Goal: Transaction & Acquisition: Purchase product/service

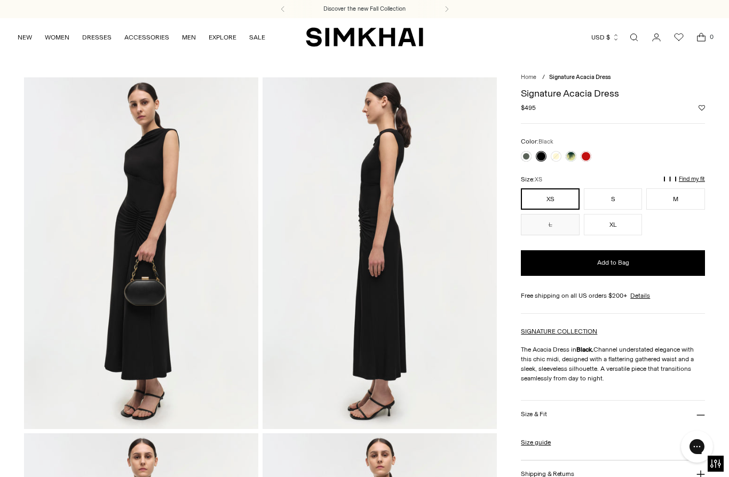
click at [587, 155] on link at bounding box center [586, 156] width 11 height 11
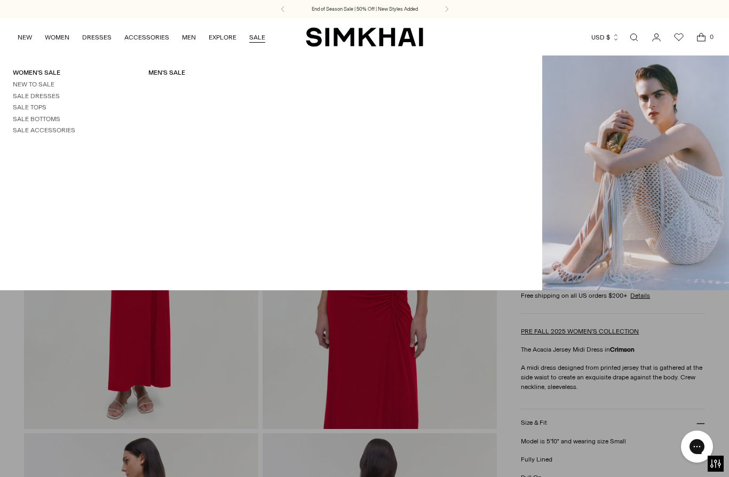
click at [45, 93] on link "Sale Dresses" at bounding box center [36, 95] width 47 height 7
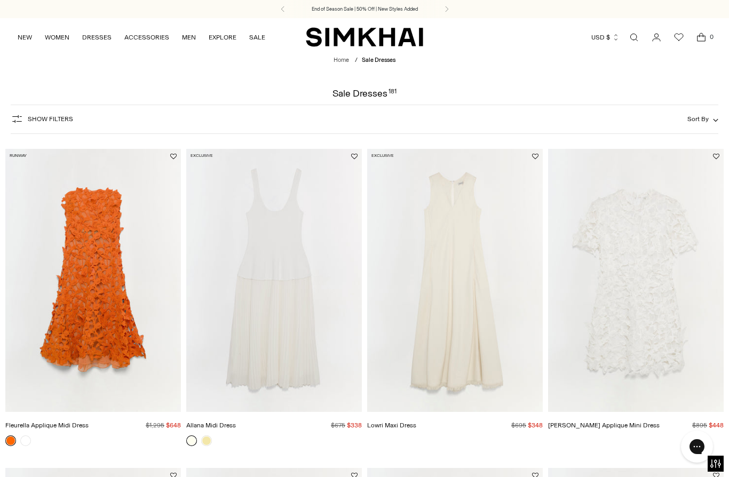
click at [68, 124] on button "Show Filters" at bounding box center [42, 118] width 62 height 17
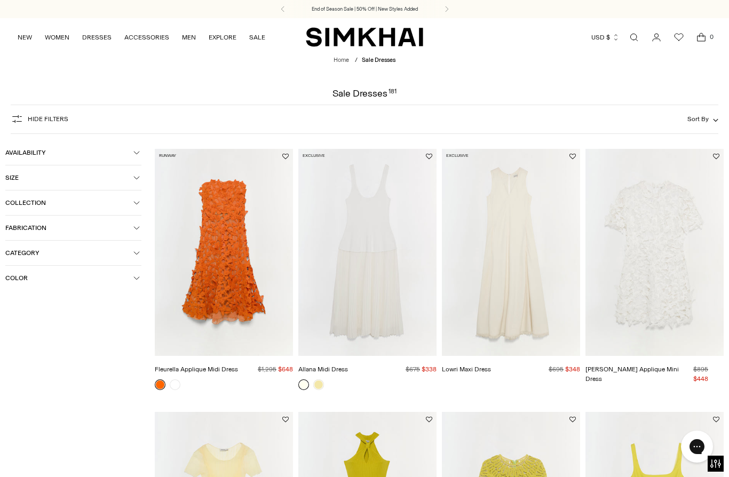
click at [141, 180] on button "Size" at bounding box center [73, 177] width 136 height 25
click at [38, 226] on div "L" at bounding box center [25, 223] width 41 height 16
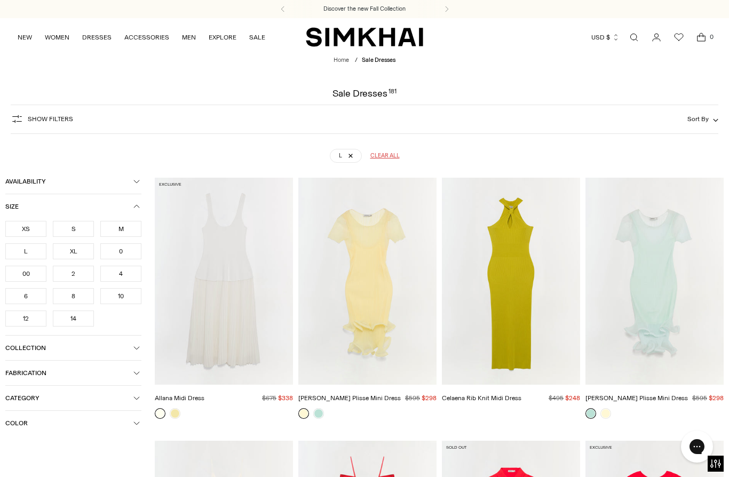
scroll to position [78, 0]
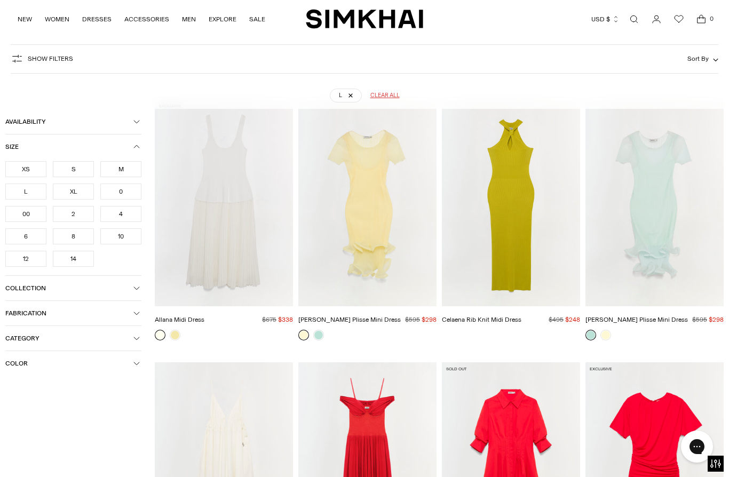
click at [26, 260] on div "12" at bounding box center [25, 259] width 41 height 16
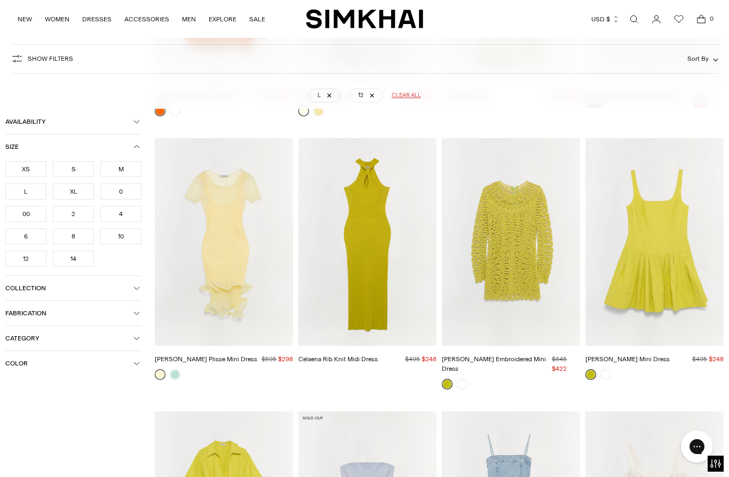
scroll to position [287, 0]
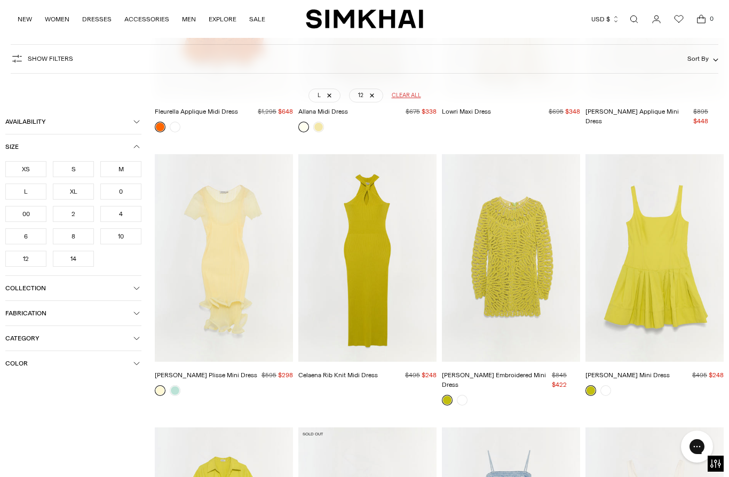
click at [552, 257] on img "McCall Embroidered Mini Dress" at bounding box center [511, 258] width 138 height 208
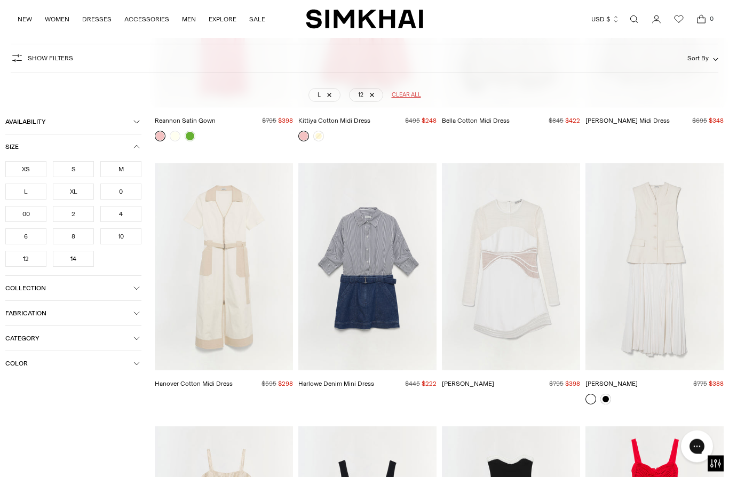
scroll to position [1605, 0]
click at [554, 296] on img "Blaise Dress" at bounding box center [511, 267] width 138 height 208
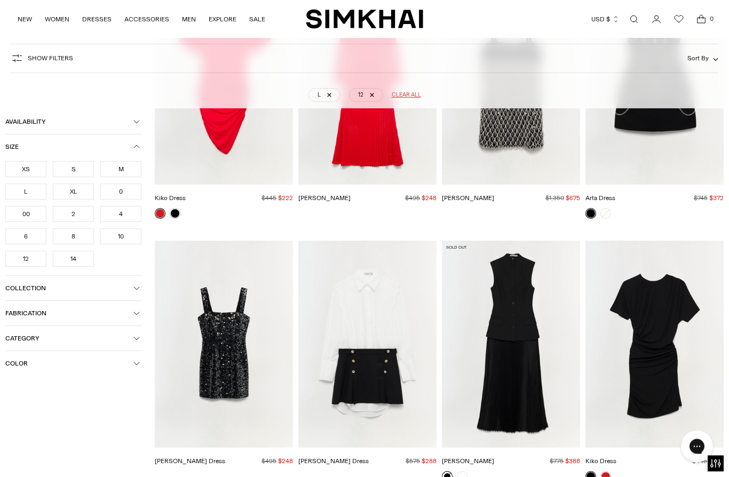
scroll to position [2582, 0]
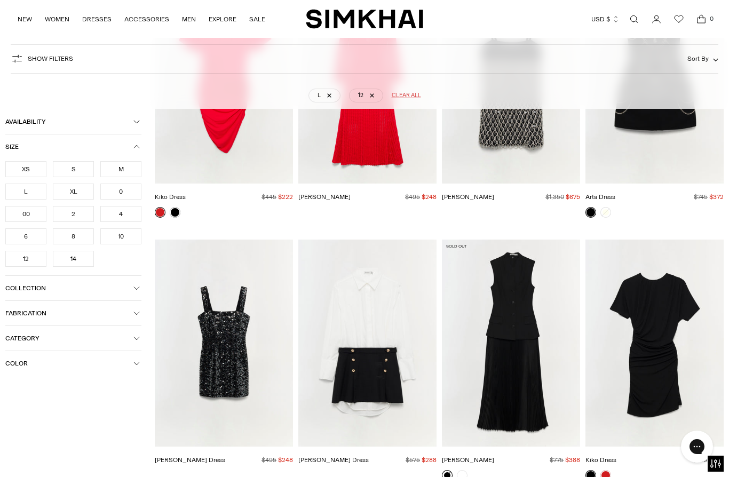
click at [215, 364] on img "Benson Dress" at bounding box center [224, 344] width 138 height 208
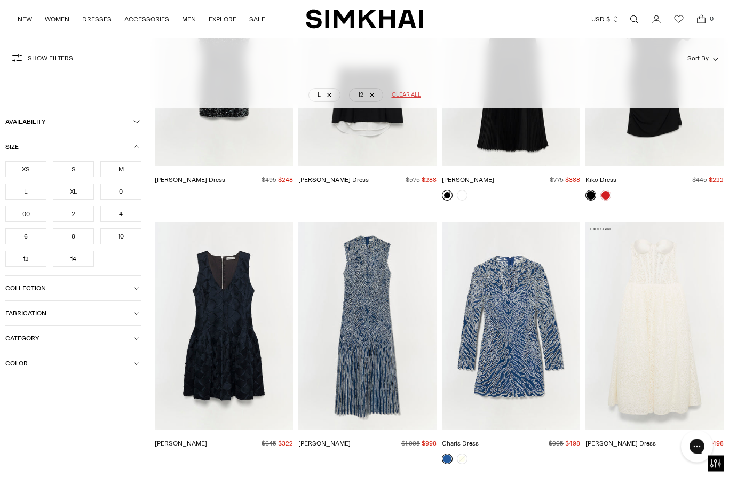
scroll to position [2863, 0]
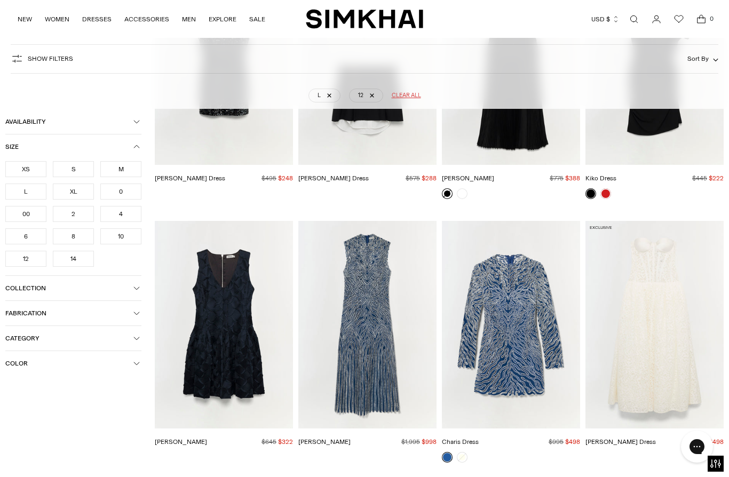
click at [382, 327] on img "Giovanna Dress" at bounding box center [367, 325] width 138 height 208
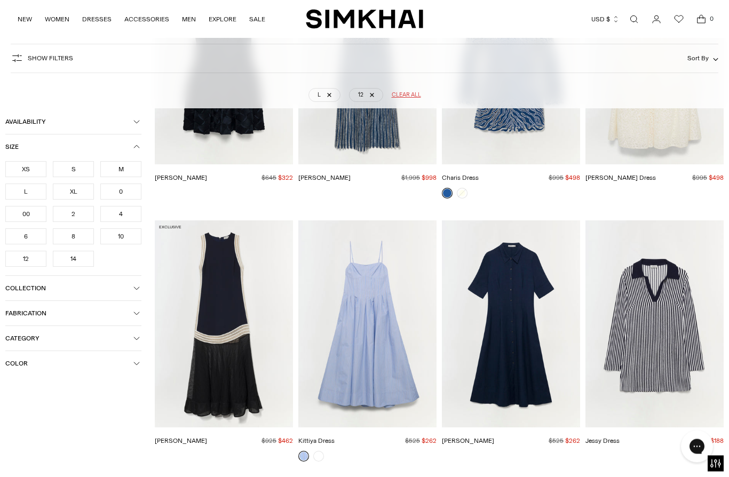
scroll to position [3128, 0]
click at [525, 353] on img "Claudine Dress" at bounding box center [511, 324] width 138 height 208
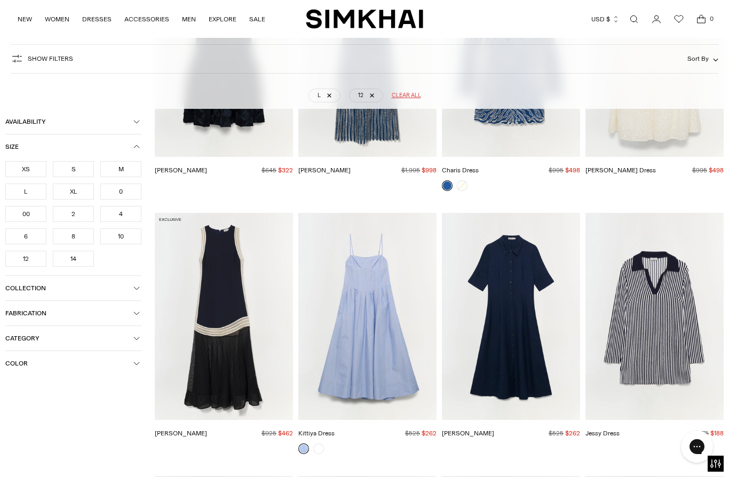
scroll to position [3175, 0]
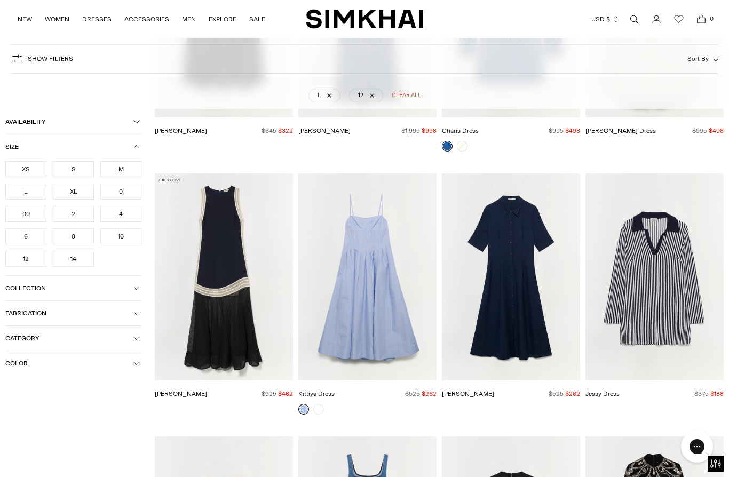
click at [678, 288] on img "Jessy Dress" at bounding box center [654, 277] width 138 height 208
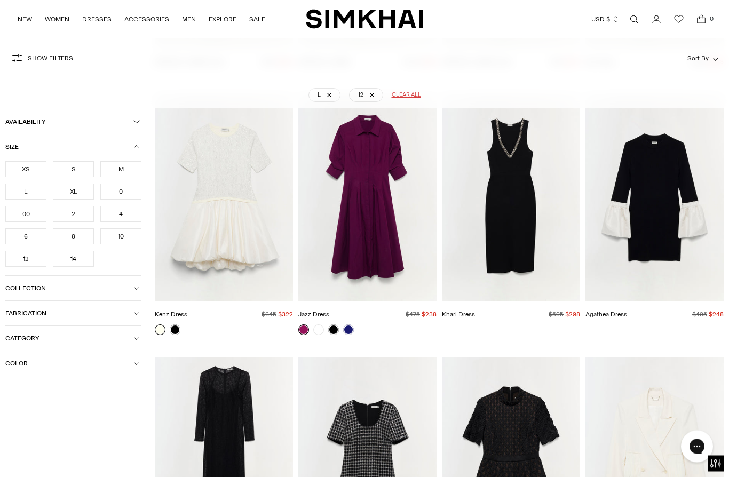
scroll to position [4286, 0]
click at [682, 241] on img "Agathea Dress" at bounding box center [654, 198] width 138 height 208
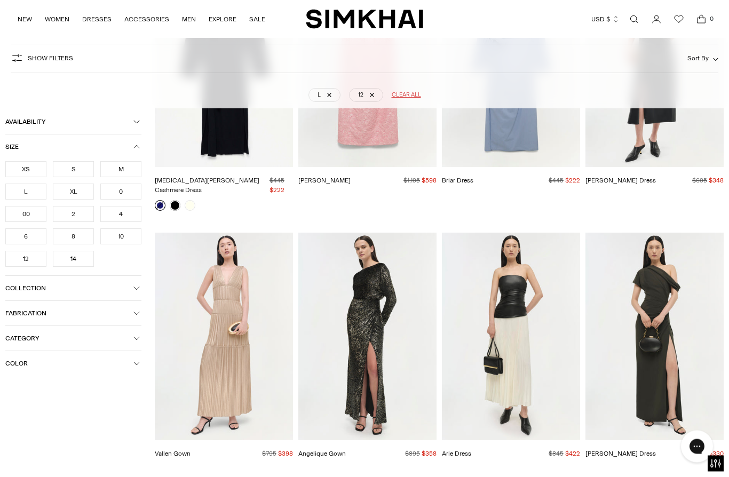
scroll to position [5442, 0]
click at [673, 310] on img "Kally Dress" at bounding box center [654, 337] width 138 height 208
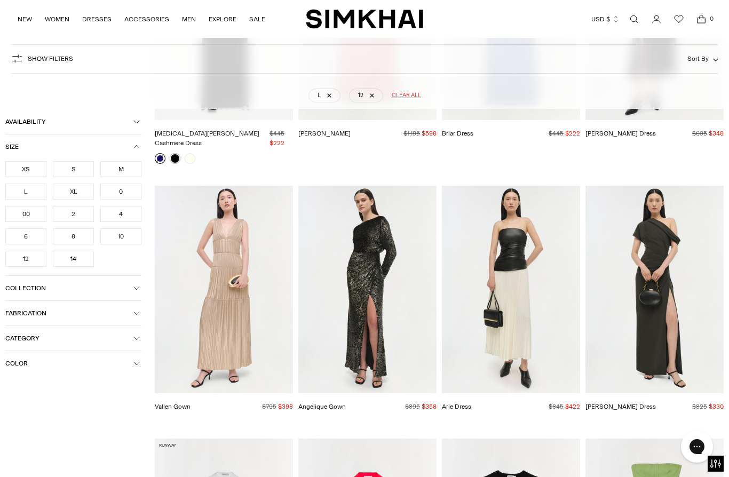
click at [133, 121] on span "Availability" at bounding box center [69, 121] width 128 height 7
click at [8, 139] on div at bounding box center [9, 141] width 9 height 9
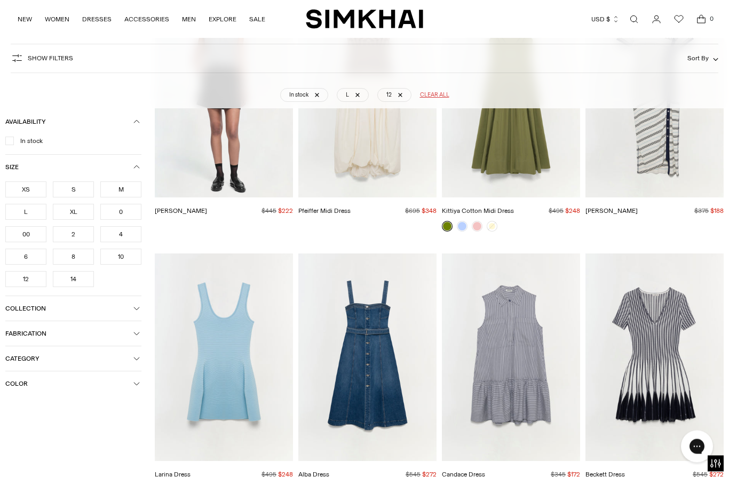
scroll to position [2811, 0]
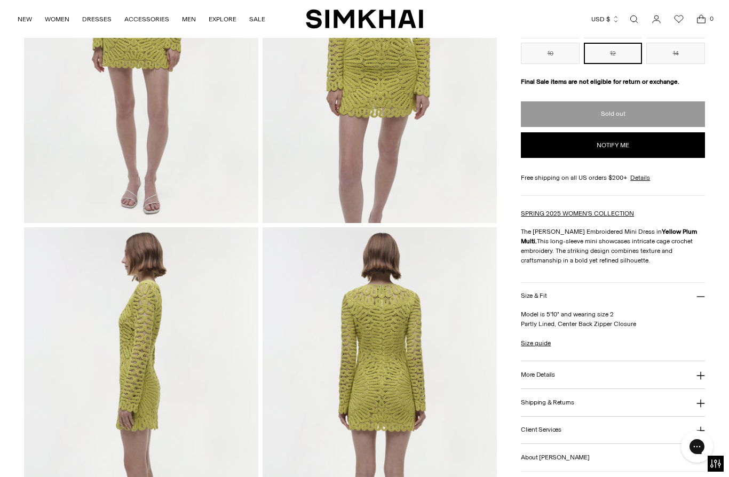
scroll to position [195, 0]
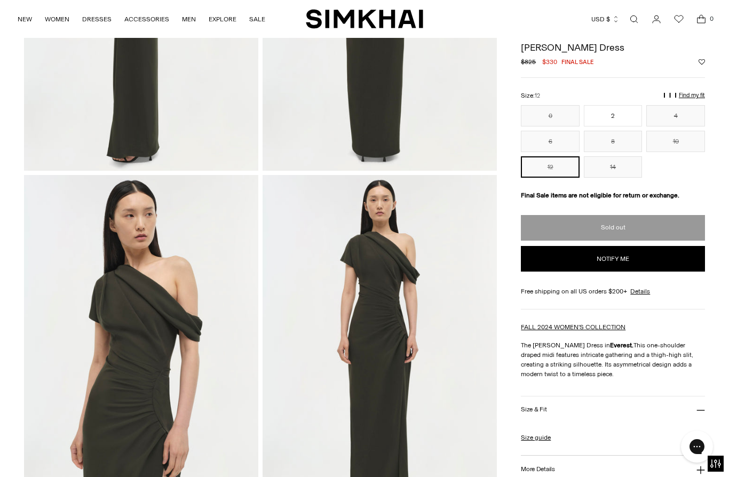
scroll to position [171, 0]
